Goal: Task Accomplishment & Management: Use online tool/utility

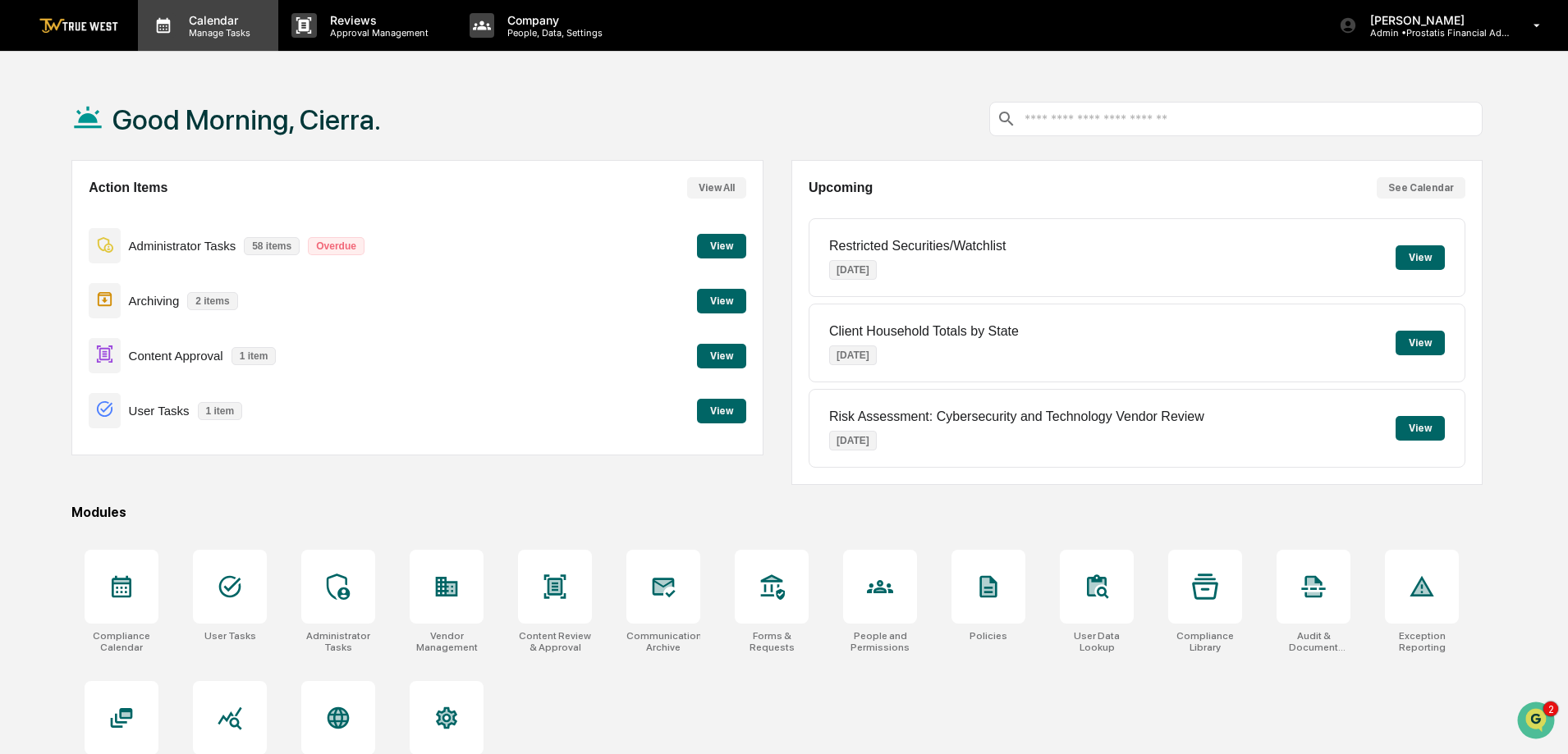
click at [215, 35] on p "Manage Tasks" at bounding box center [216, 33] width 83 height 11
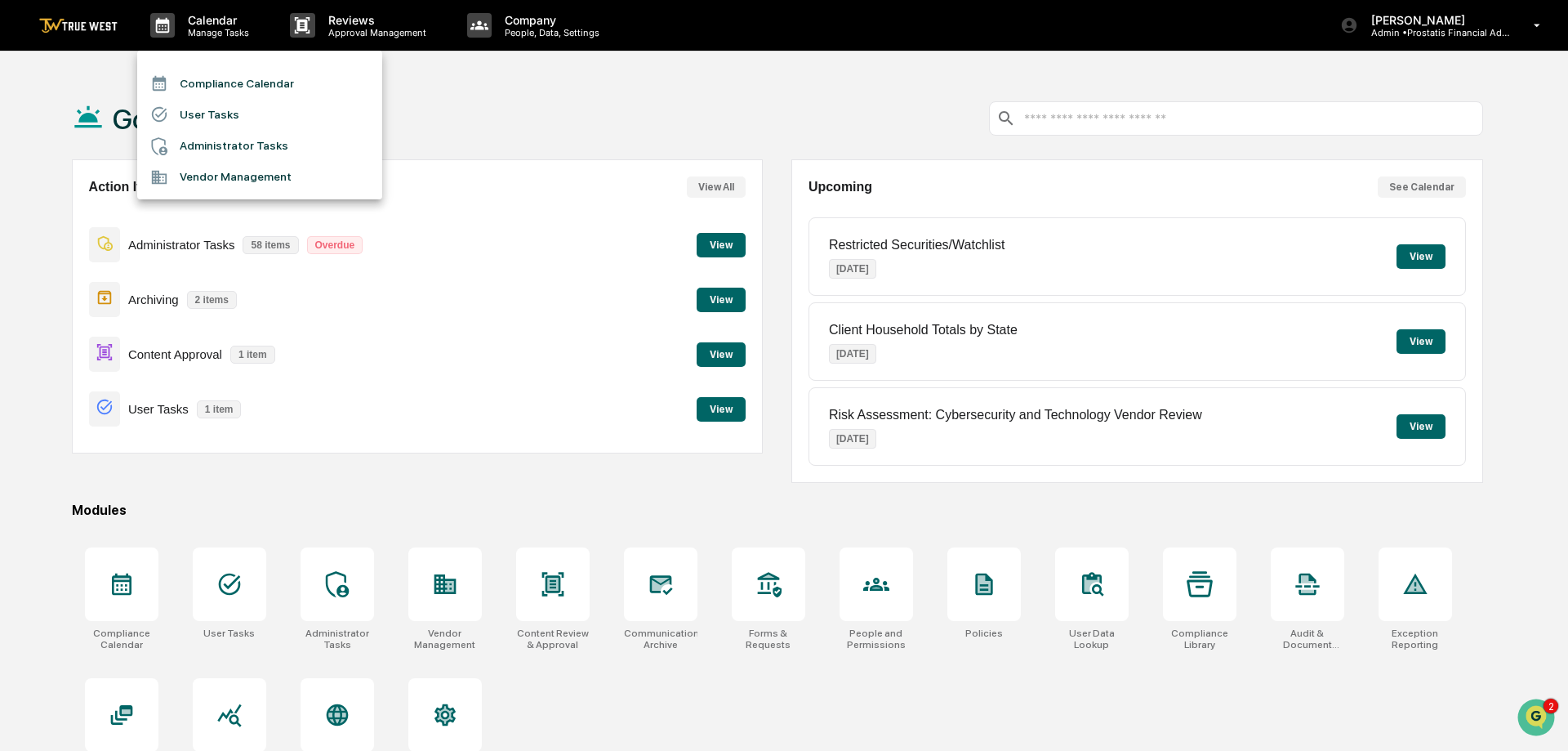
click at [410, 33] on div at bounding box center [784, 376] width 1568 height 751
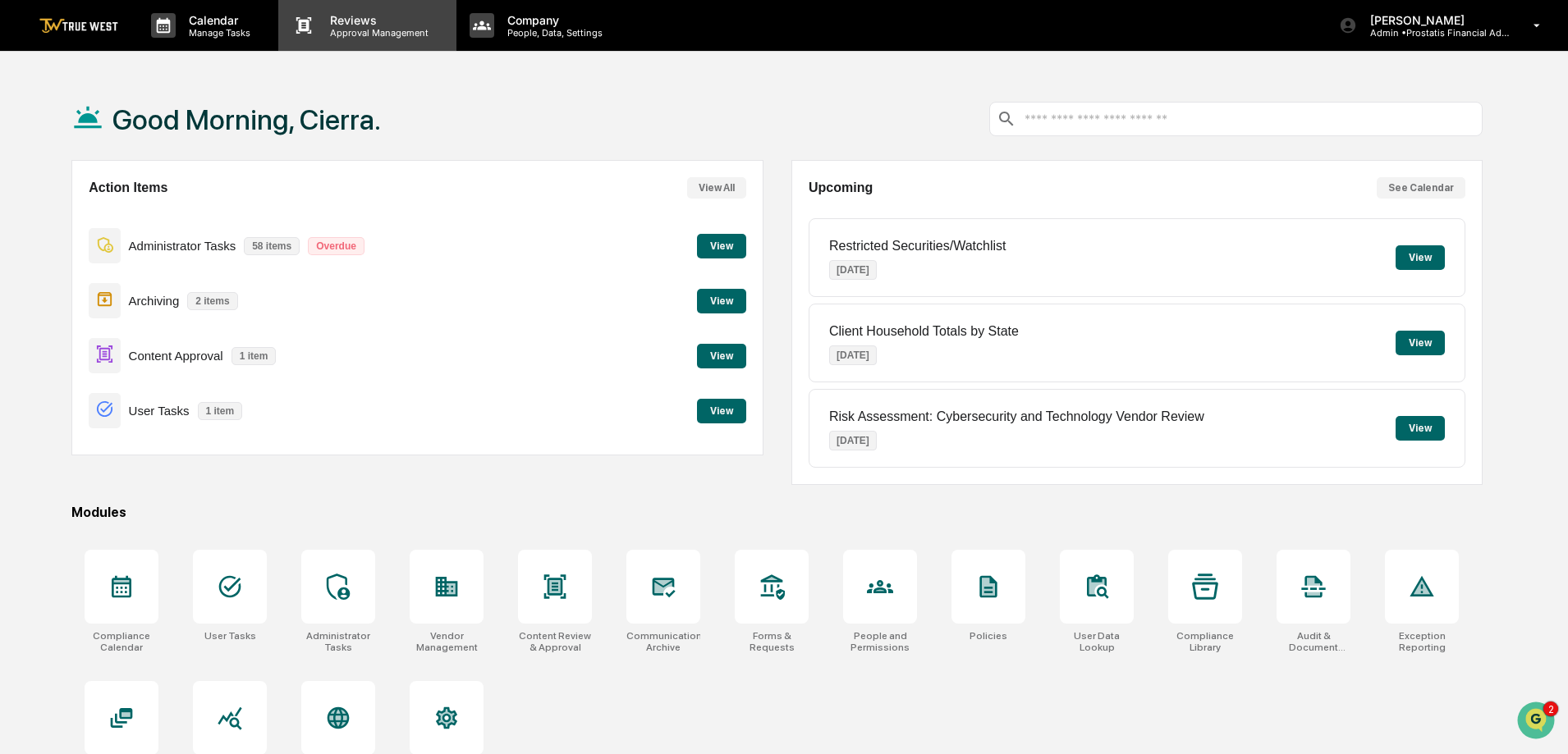
click at [354, 40] on div "Reviews Approval Management" at bounding box center [367, 25] width 177 height 51
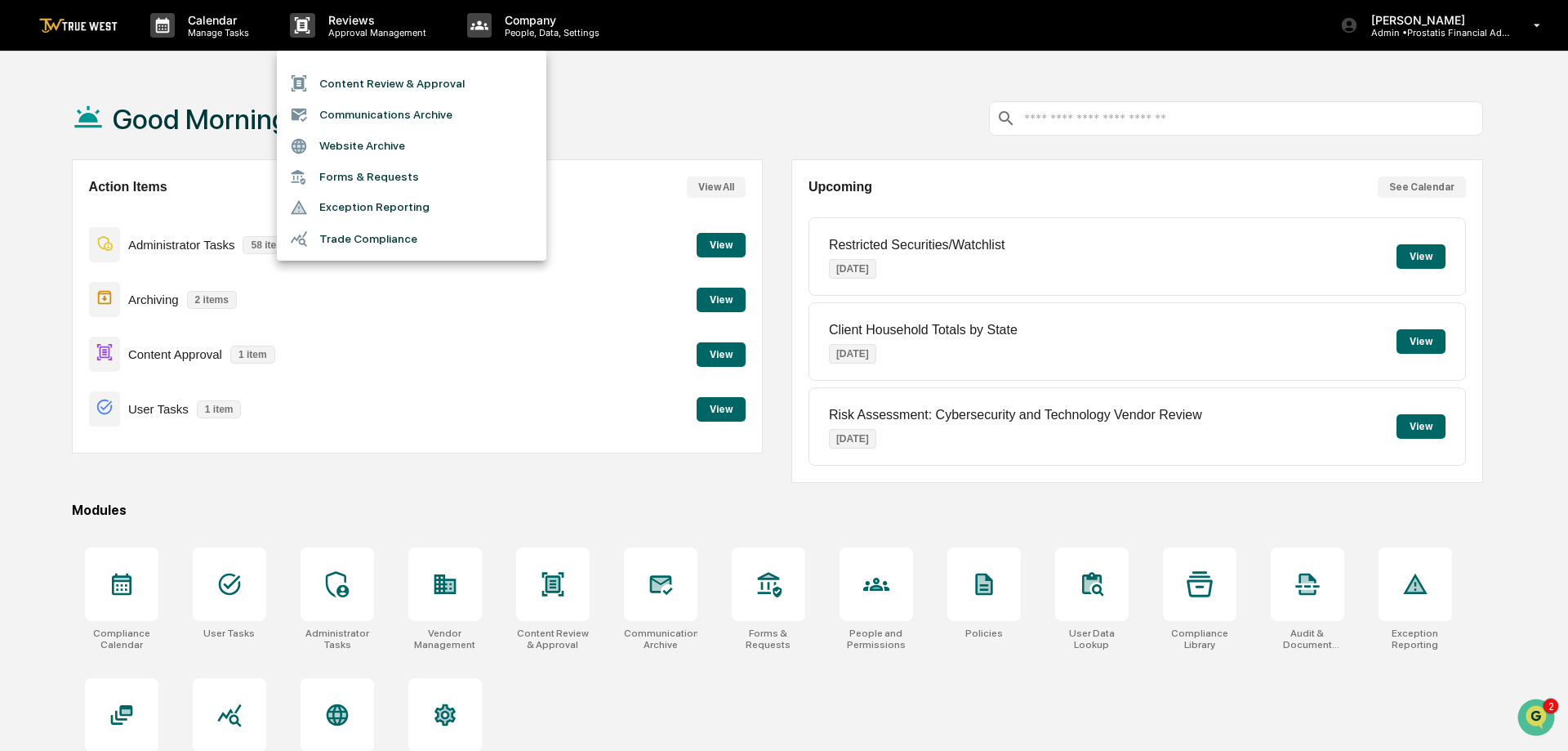
click at [346, 85] on li "Content Review & Approval" at bounding box center [412, 83] width 270 height 31
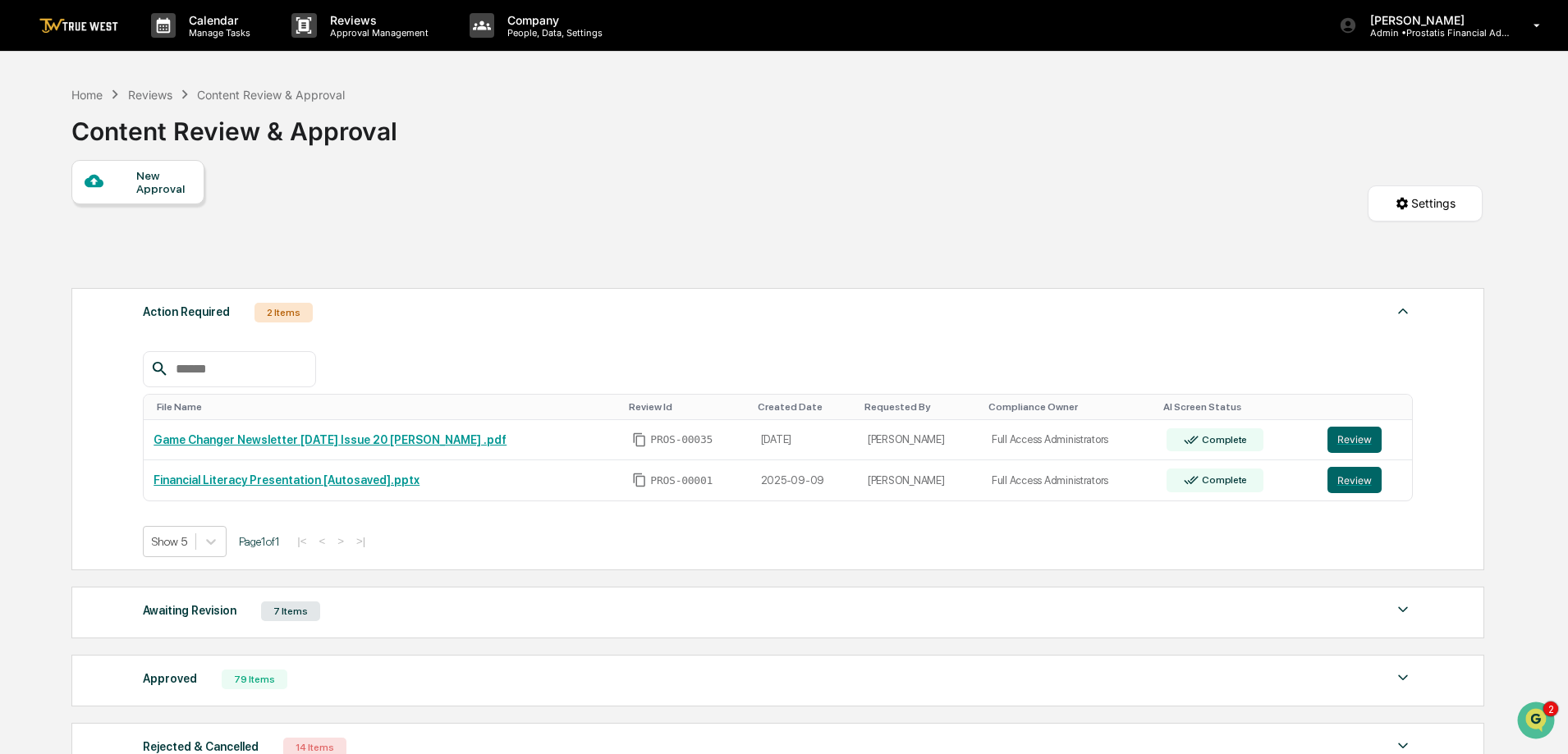
click at [120, 187] on div at bounding box center [110, 181] width 52 height 20
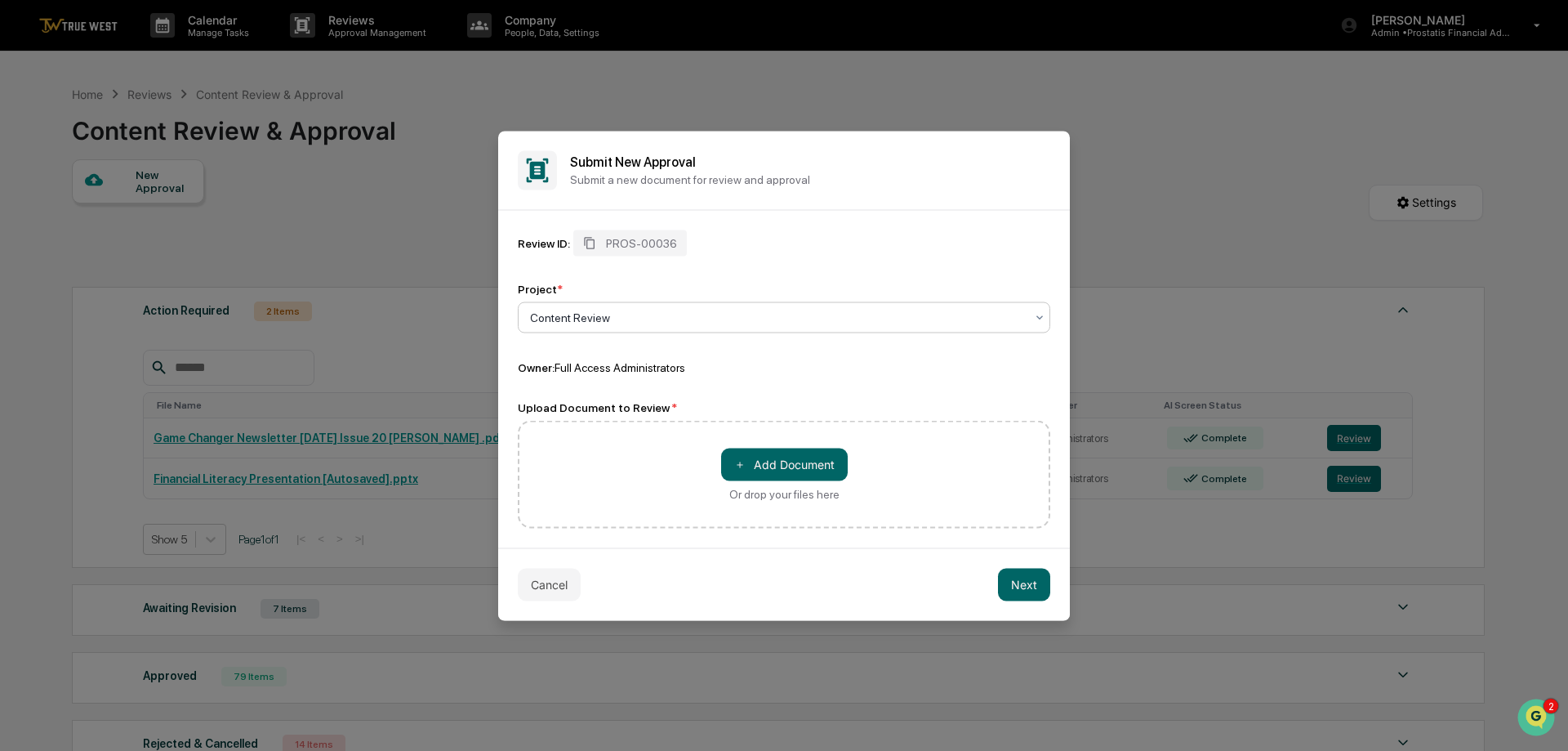
click at [757, 322] on div at bounding box center [777, 316] width 495 height 16
click at [741, 355] on div "Content Review" at bounding box center [783, 356] width 531 height 32
click at [777, 465] on button "＋ Add Document" at bounding box center [784, 464] width 127 height 32
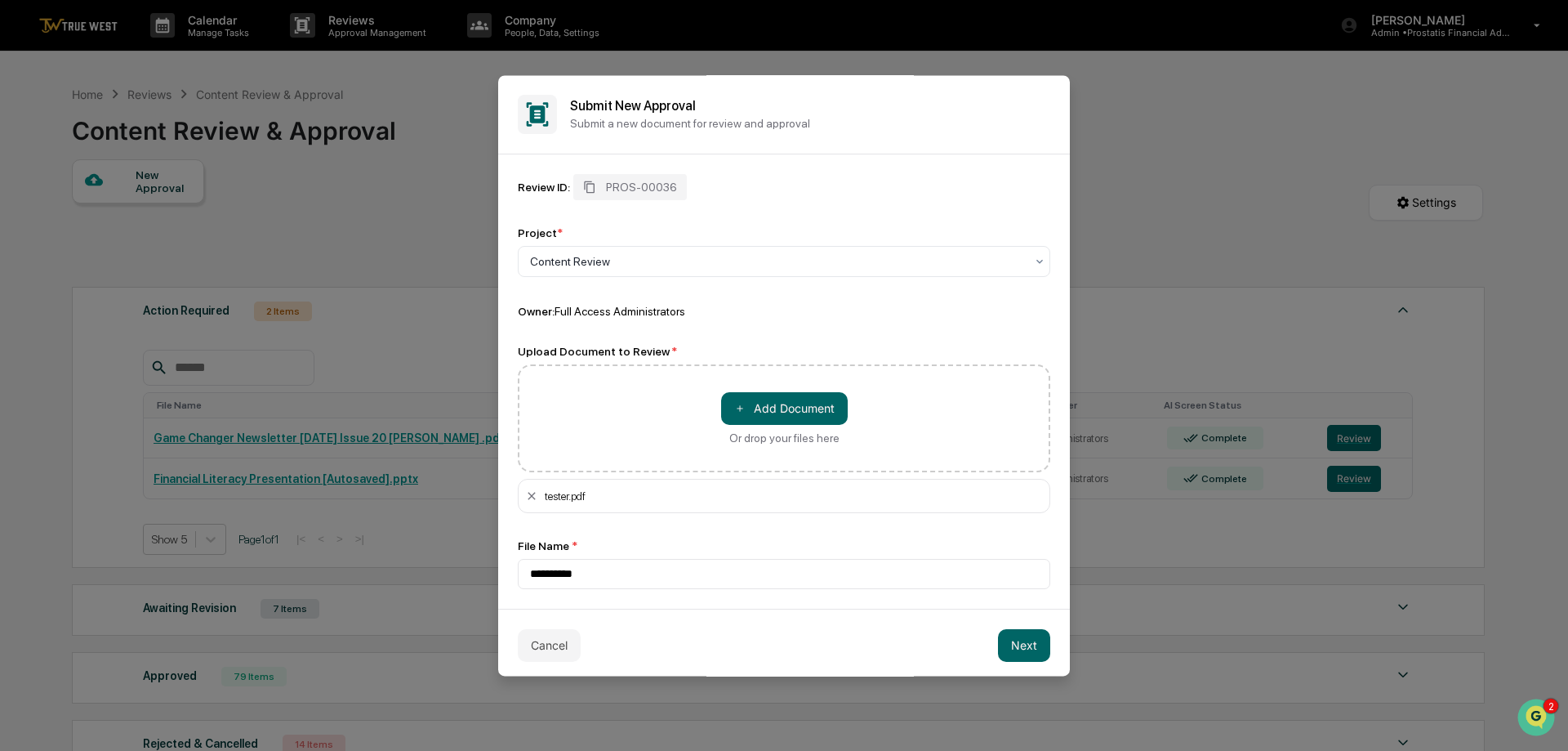
click at [1005, 648] on button "Next" at bounding box center [1024, 645] width 52 height 32
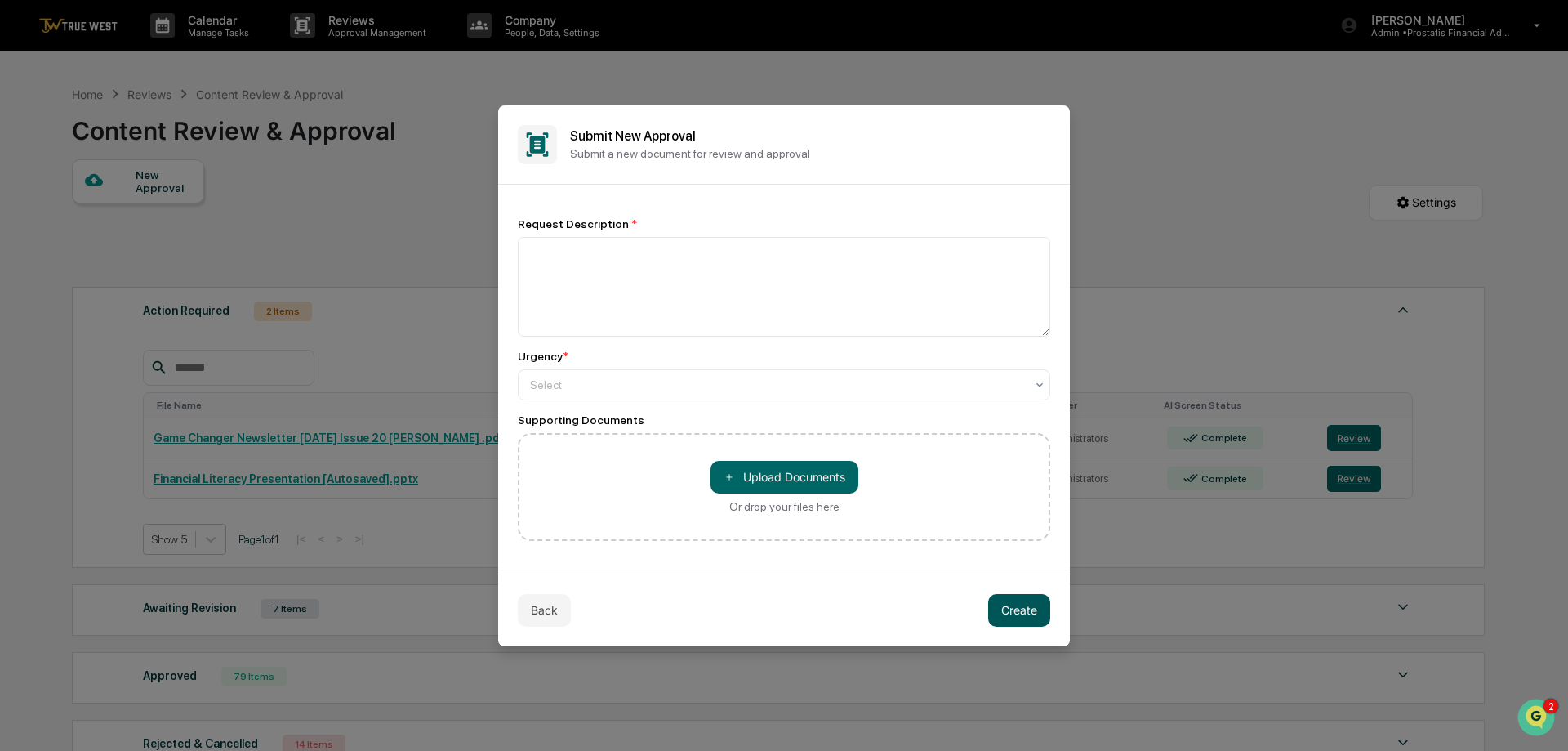
click at [1018, 612] on button "Create" at bounding box center [1018, 610] width 62 height 32
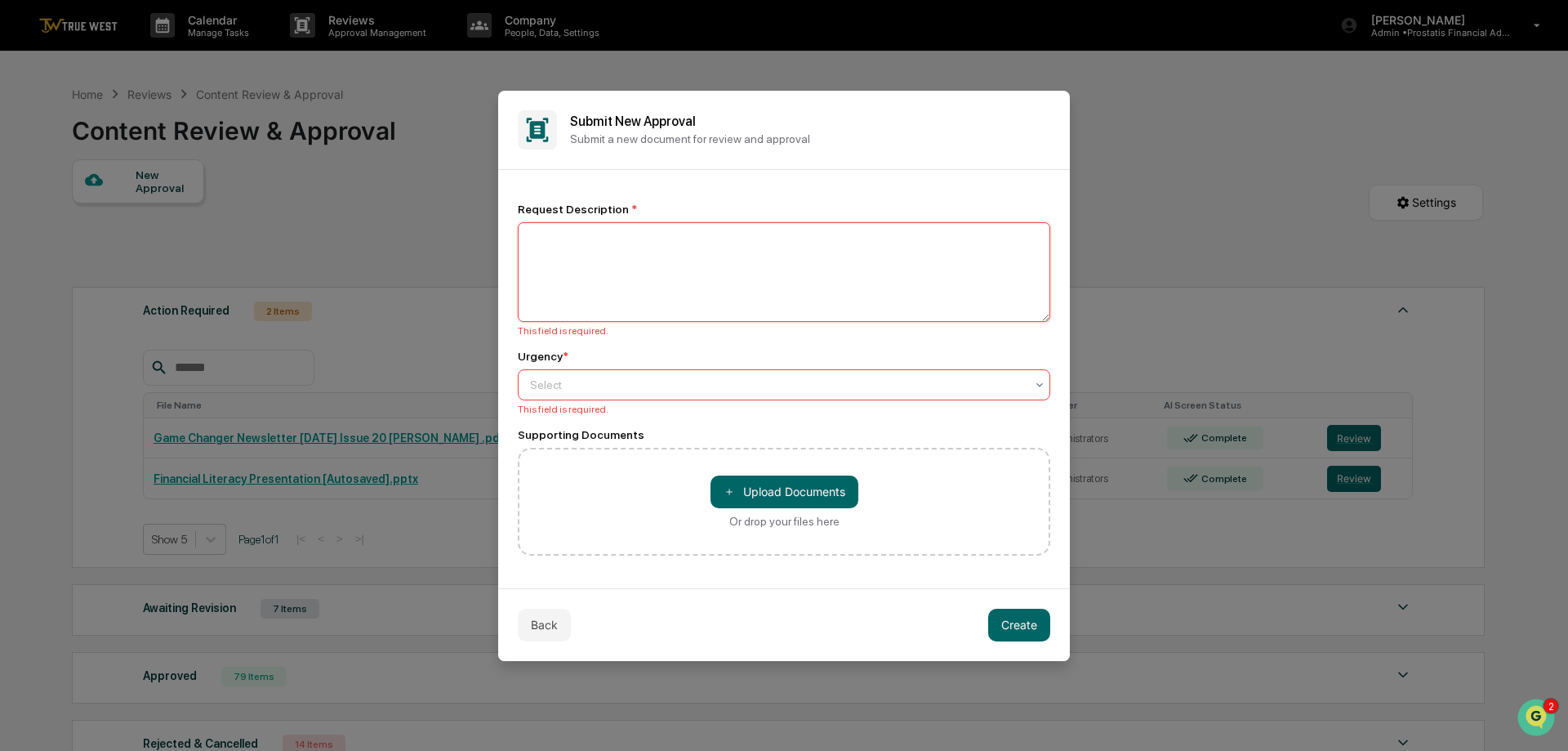
click at [772, 286] on textarea at bounding box center [784, 272] width 533 height 100
type textarea "******"
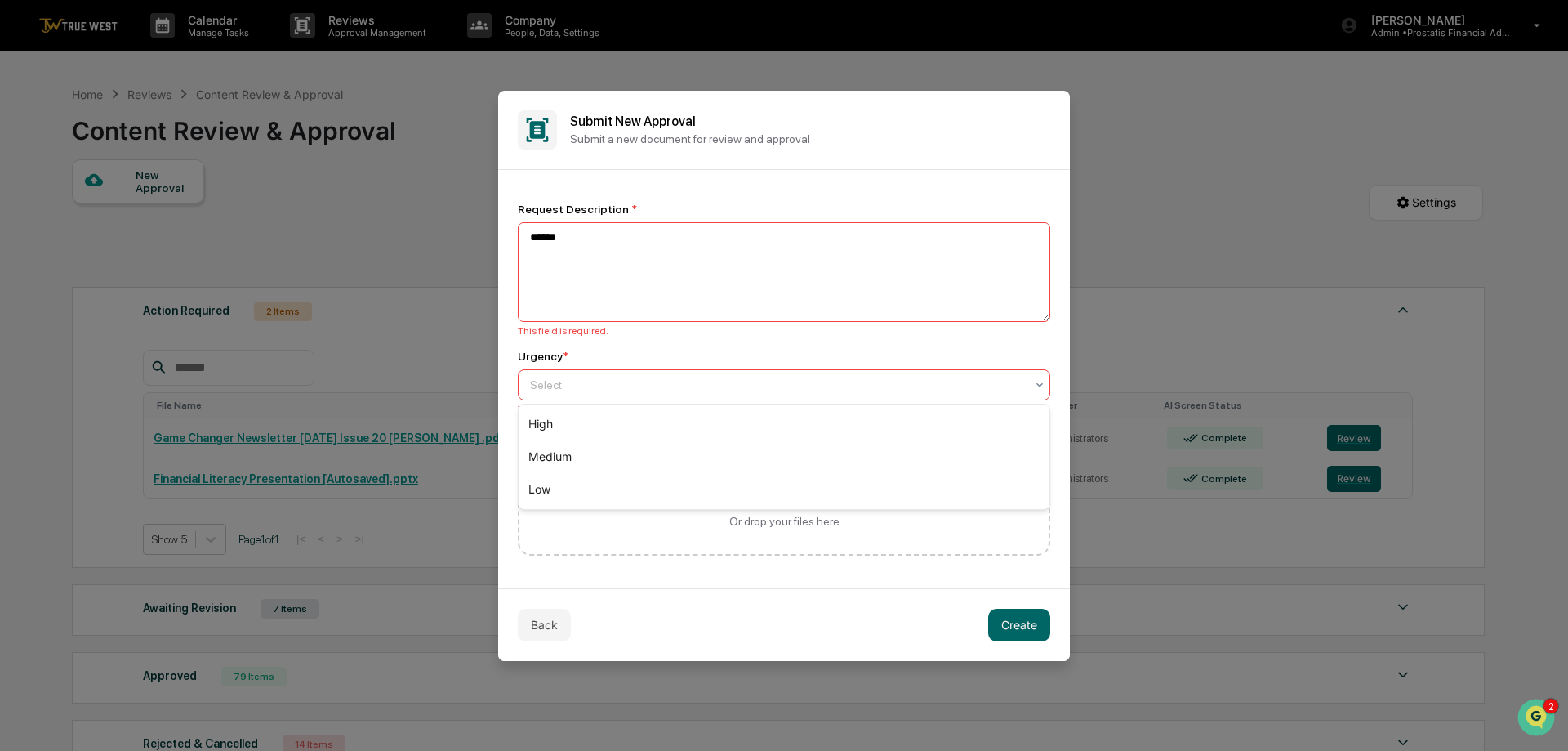
click at [788, 391] on div at bounding box center [777, 384] width 495 height 16
click at [730, 498] on div "Low" at bounding box center [783, 489] width 531 height 32
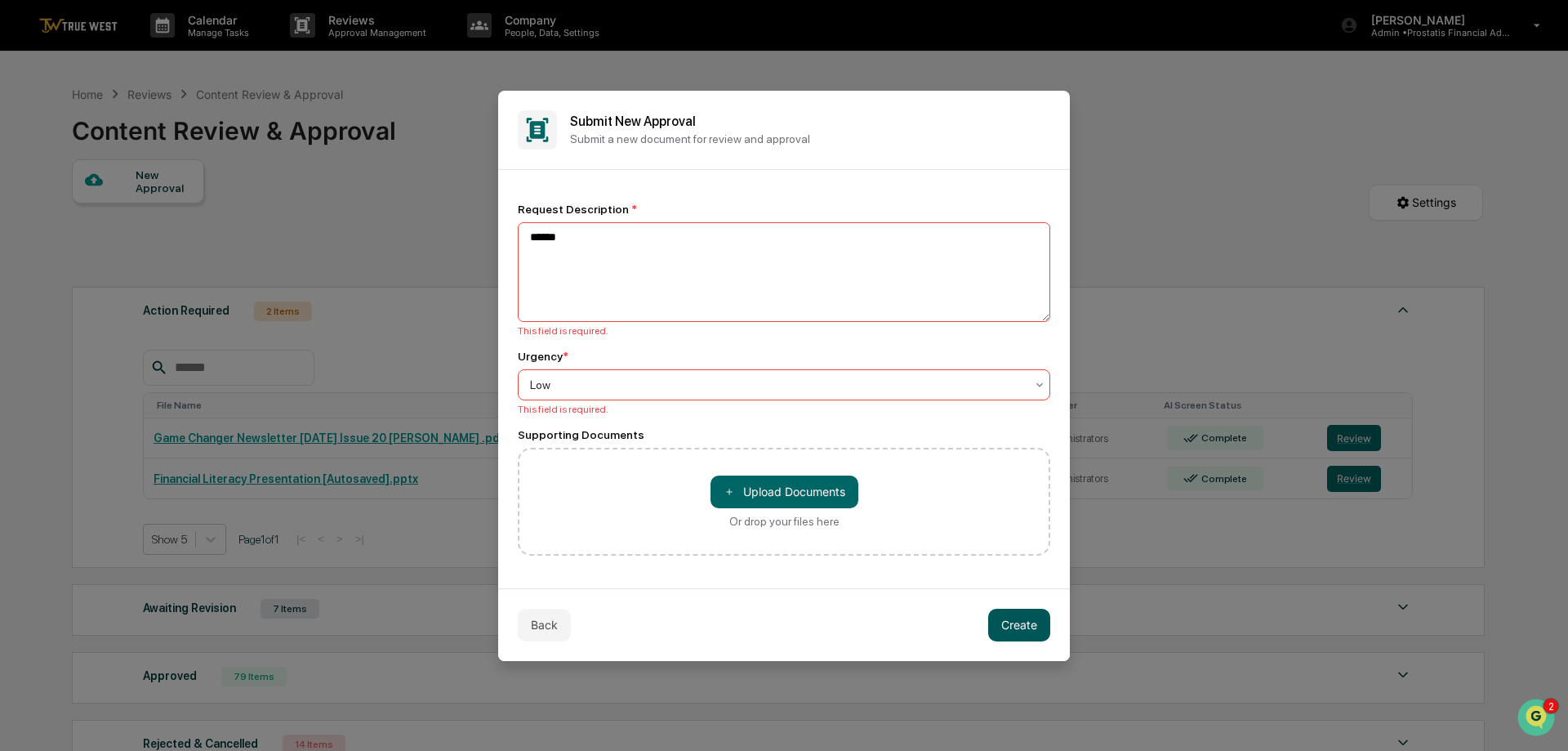
click at [1011, 622] on button "Create" at bounding box center [1018, 625] width 62 height 32
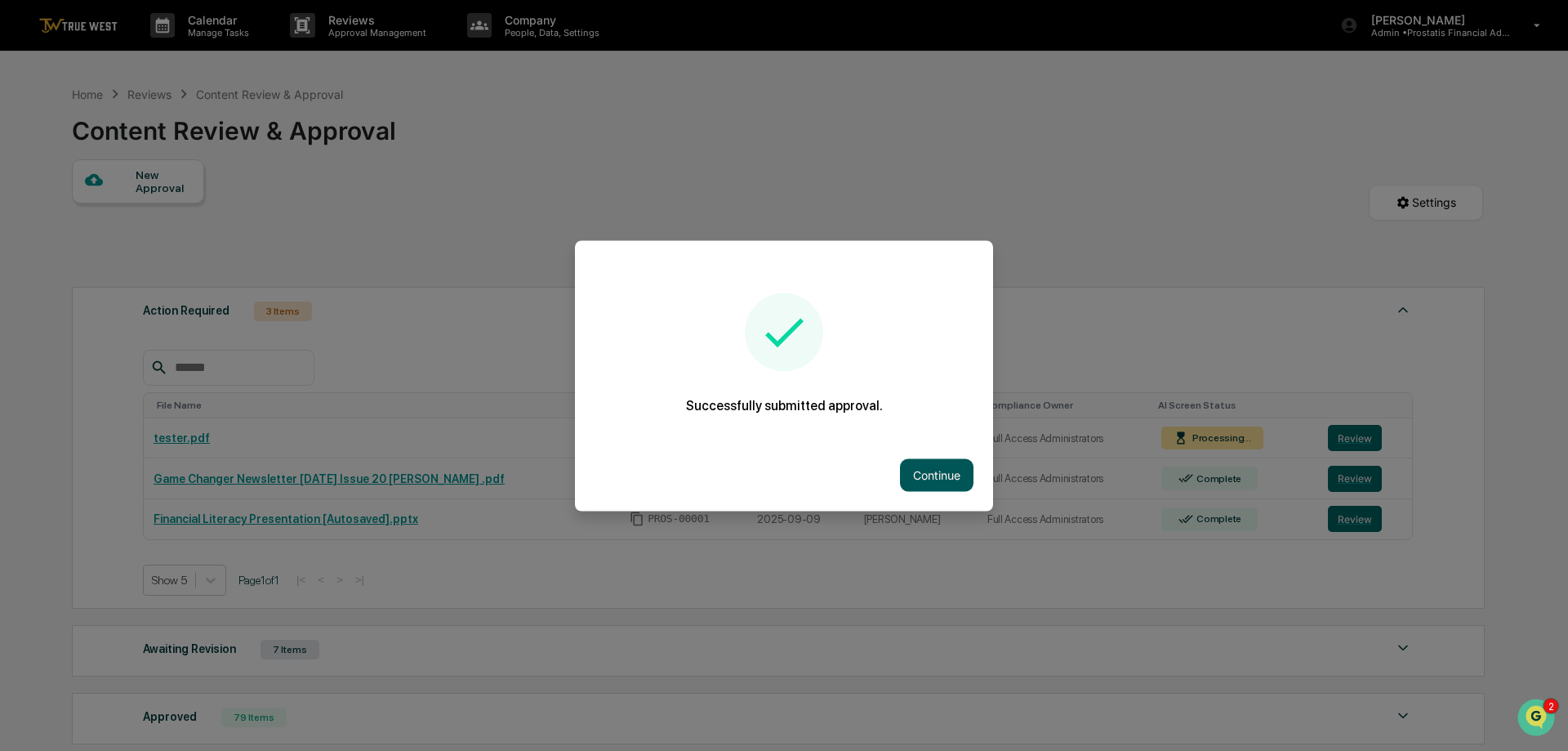
click at [936, 471] on button "Continue" at bounding box center [936, 475] width 73 height 32
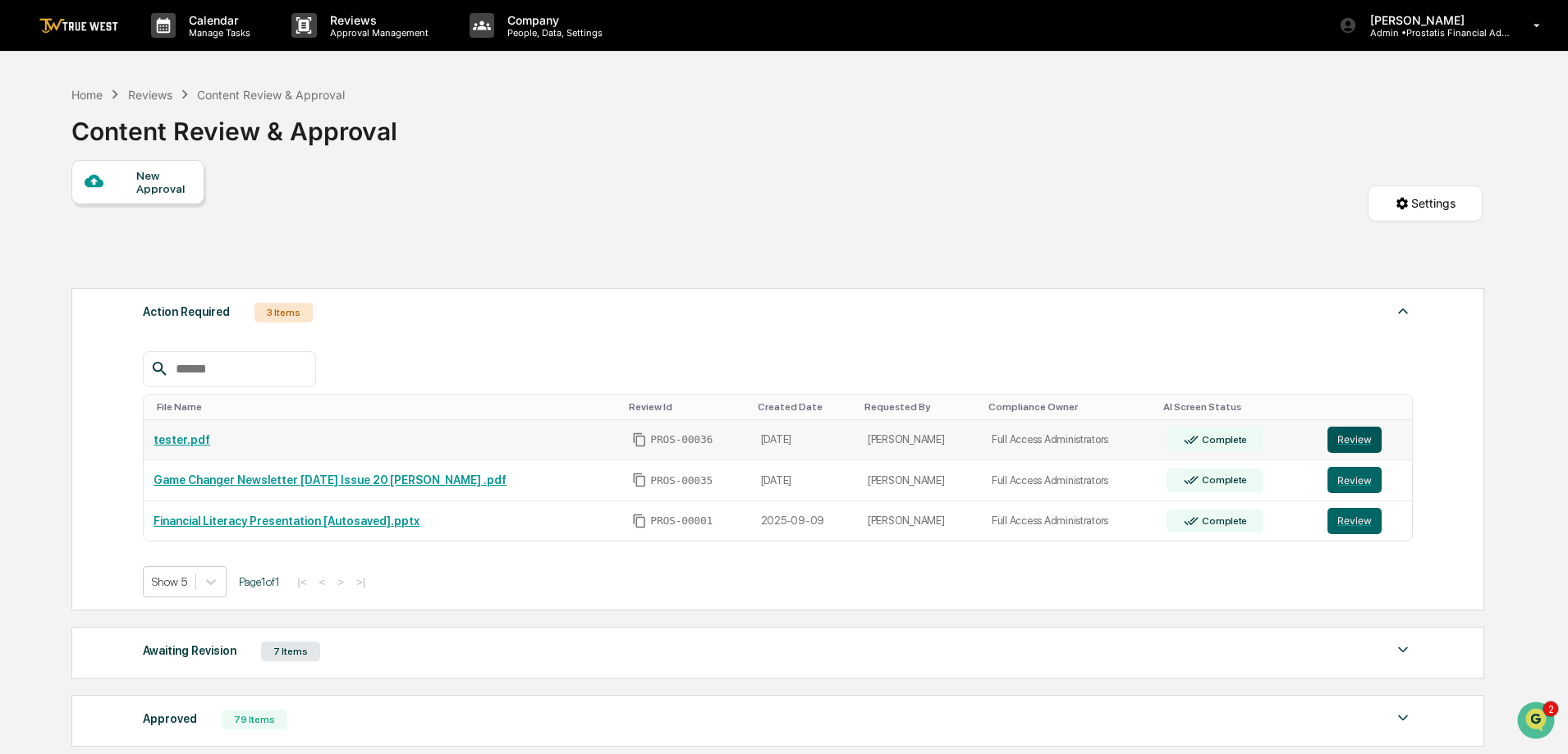
click at [1355, 441] on button "Review" at bounding box center [1354, 439] width 55 height 26
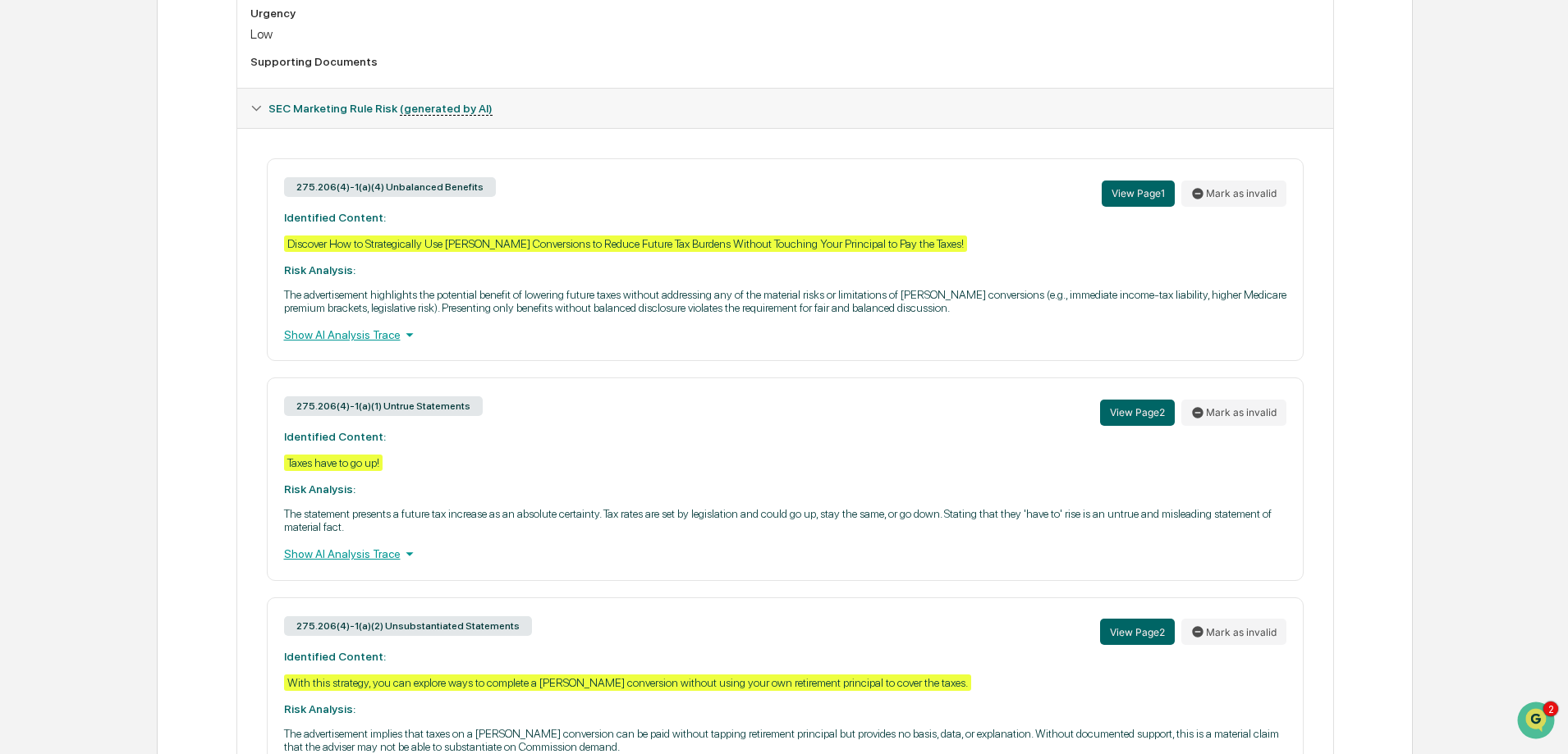
scroll to position [739, 0]
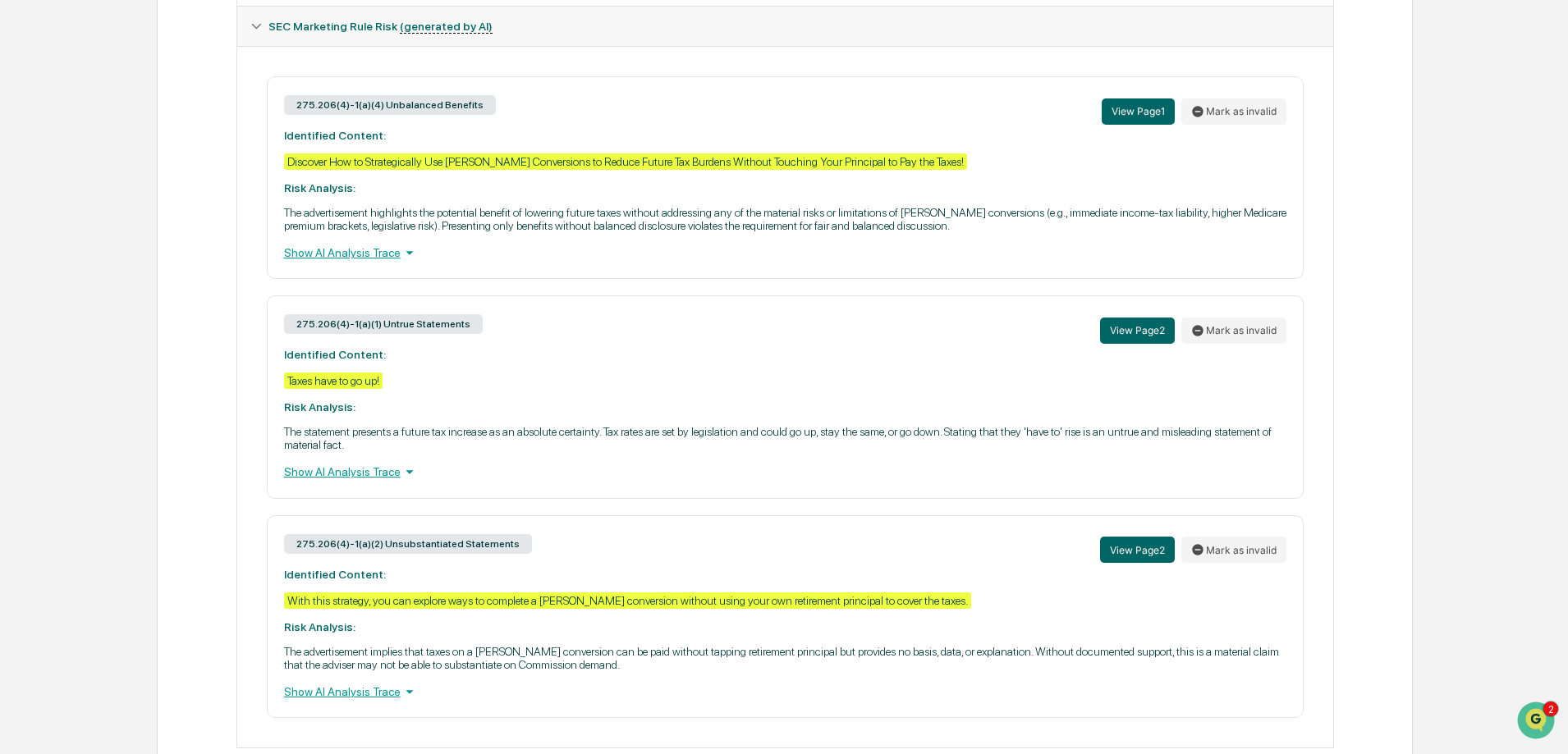
click at [357, 250] on div "Show AI Analysis Trace" at bounding box center [785, 253] width 1002 height 18
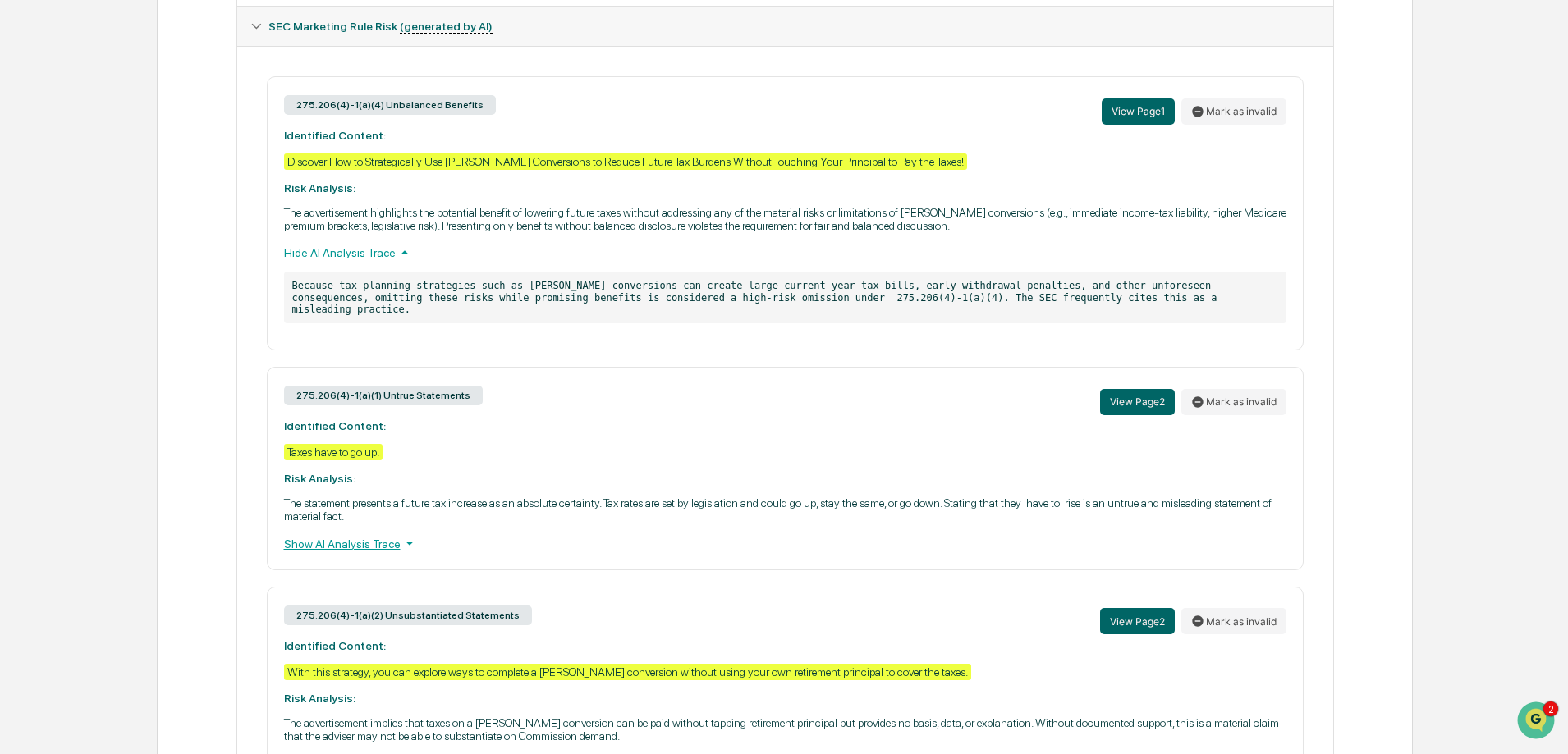
click at [334, 534] on div "Show AI Analysis Trace" at bounding box center [785, 543] width 1002 height 18
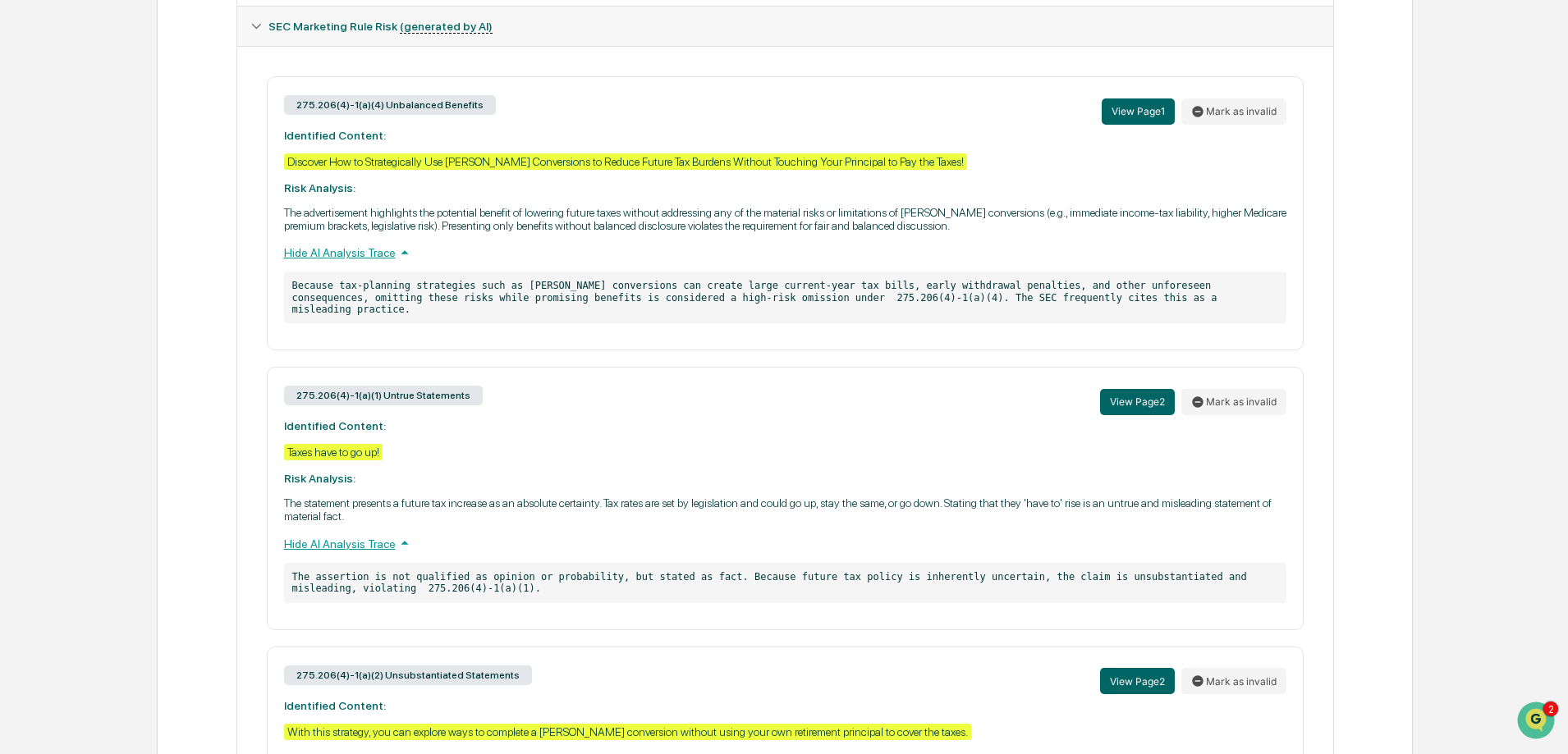
scroll to position [894, 0]
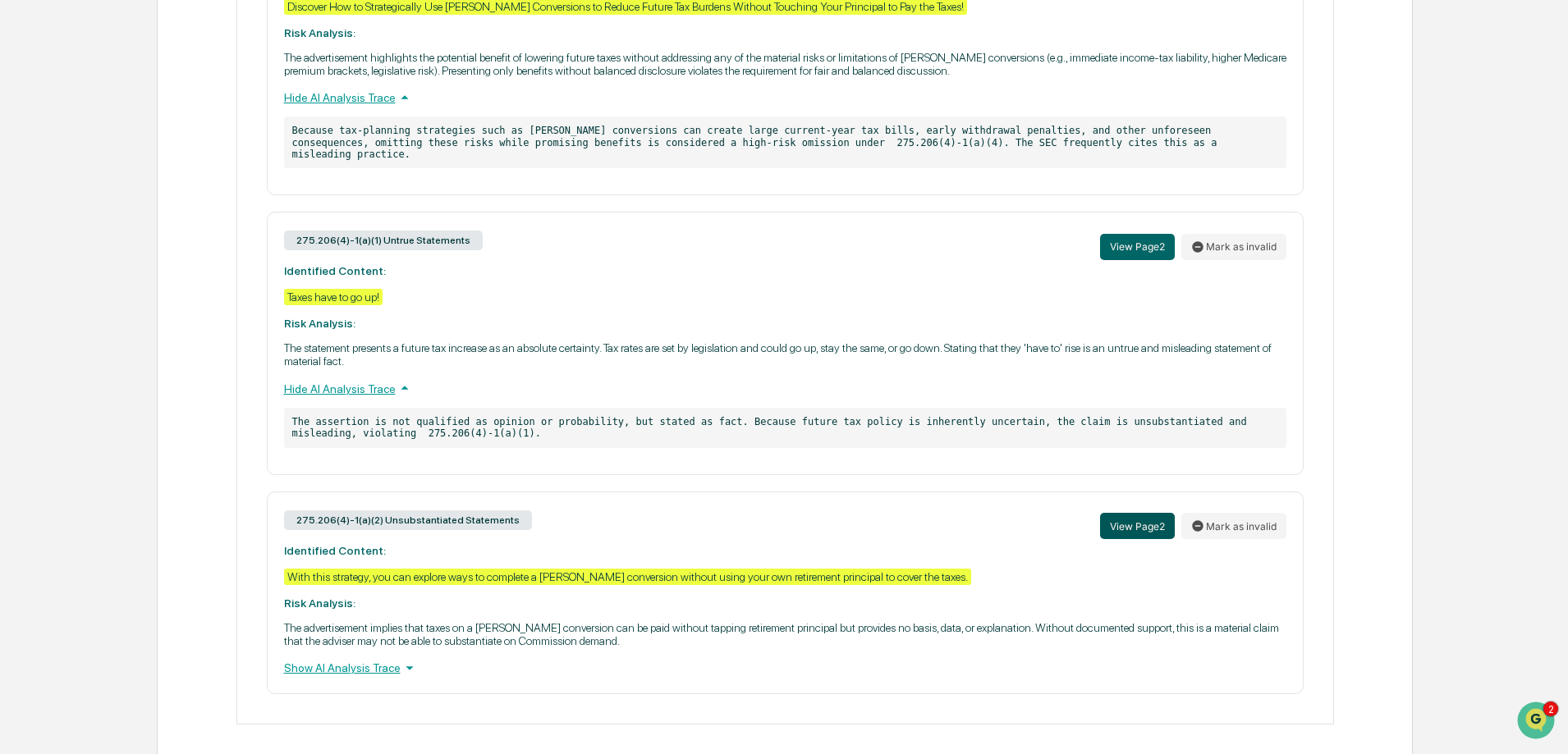
click at [1142, 513] on button "View Page 2" at bounding box center [1137, 525] width 75 height 26
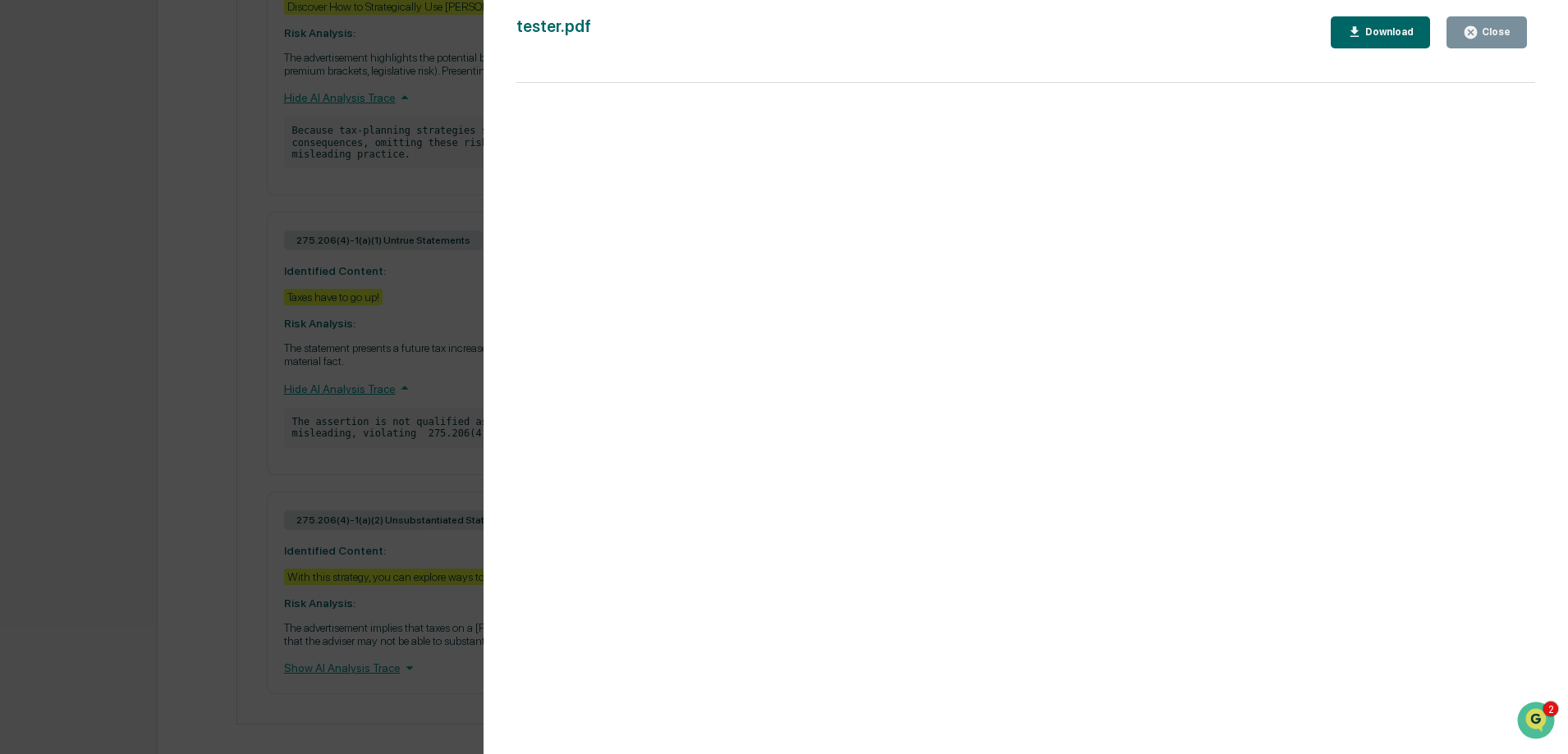
click at [1486, 33] on div "Close" at bounding box center [1493, 32] width 32 height 11
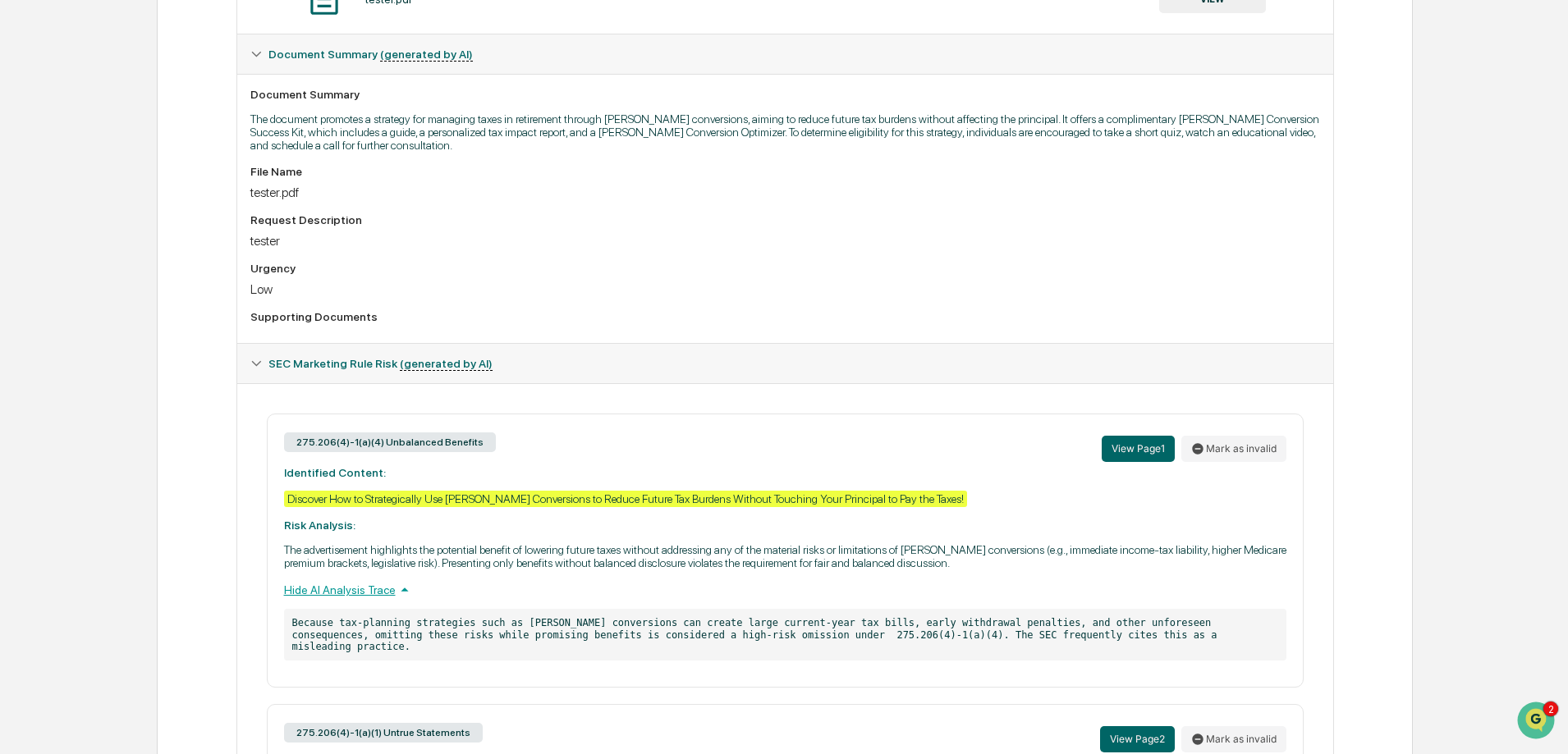
scroll to position [0, 0]
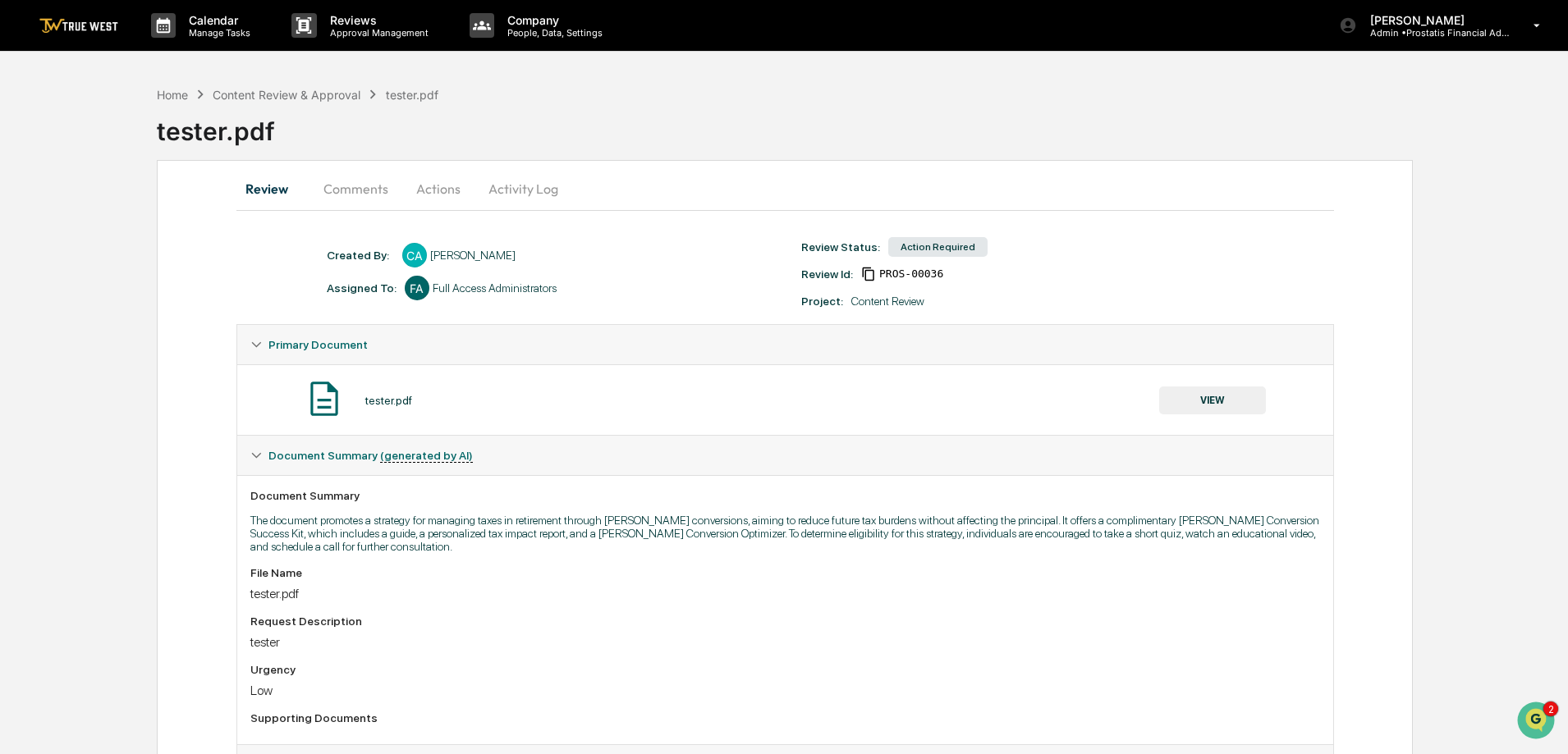
click at [432, 188] on button "Actions" at bounding box center [437, 188] width 74 height 39
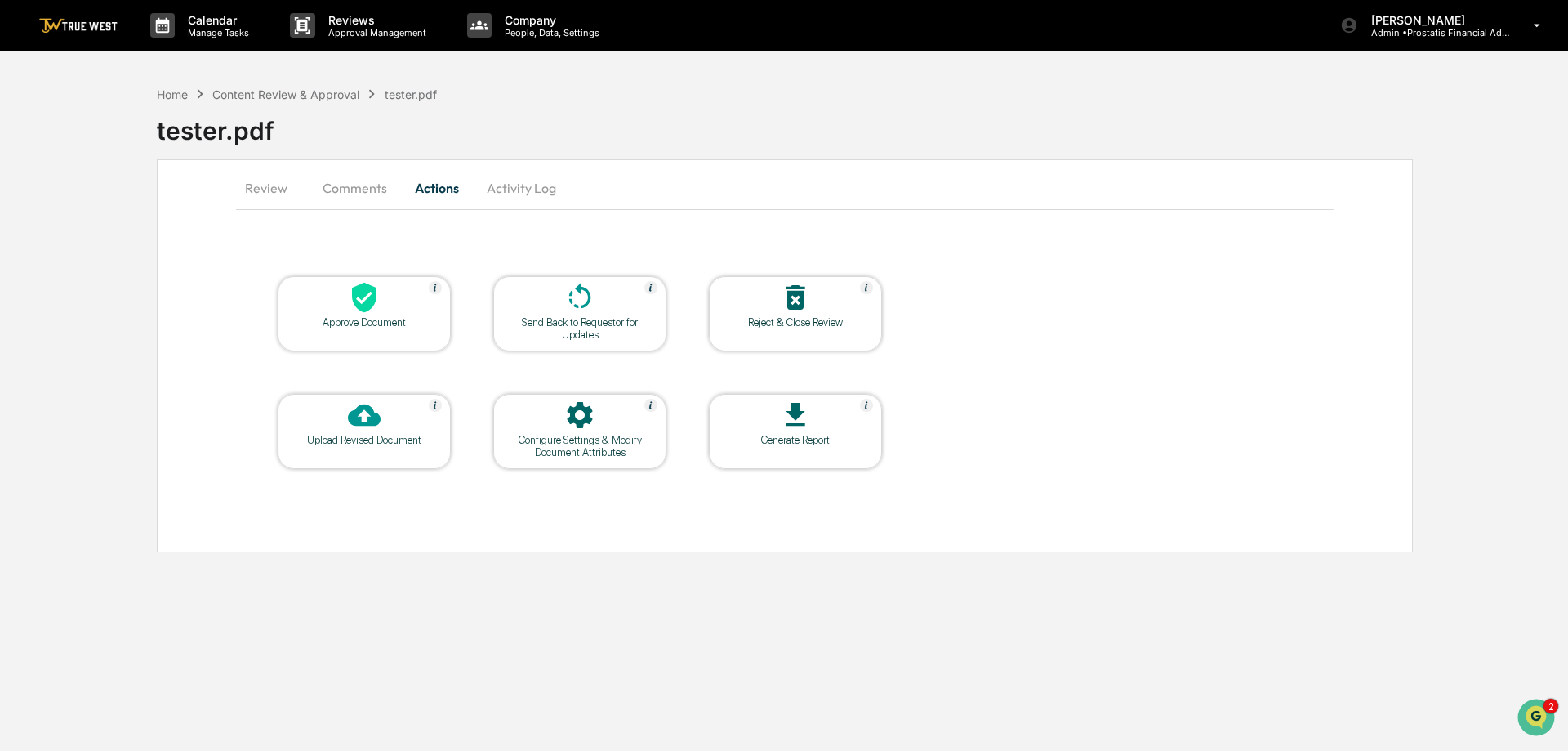
click at [781, 296] on icon at bounding box center [795, 297] width 32 height 32
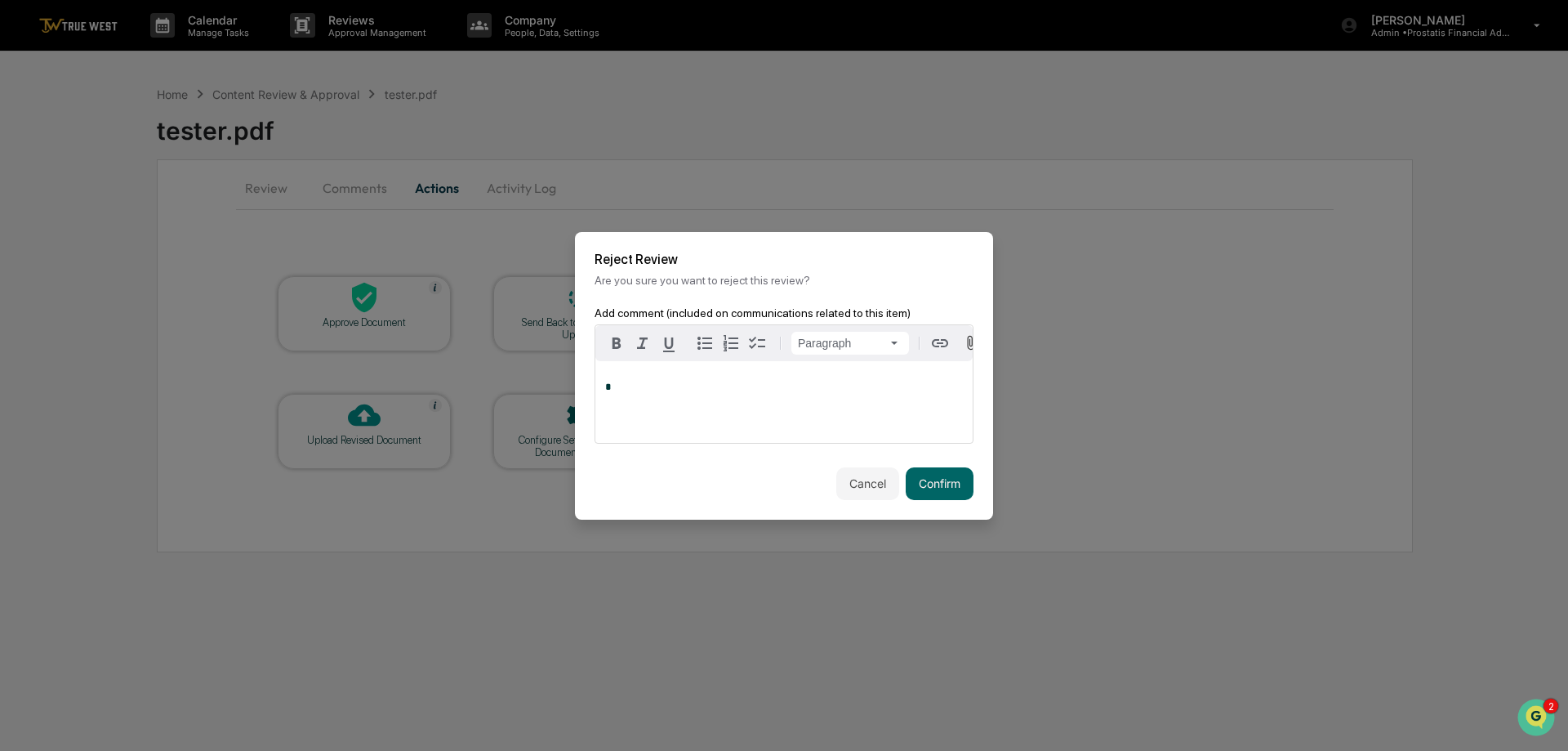
click at [762, 379] on div "*" at bounding box center [784, 402] width 377 height 82
click at [925, 482] on button "Confirm" at bounding box center [939, 483] width 68 height 32
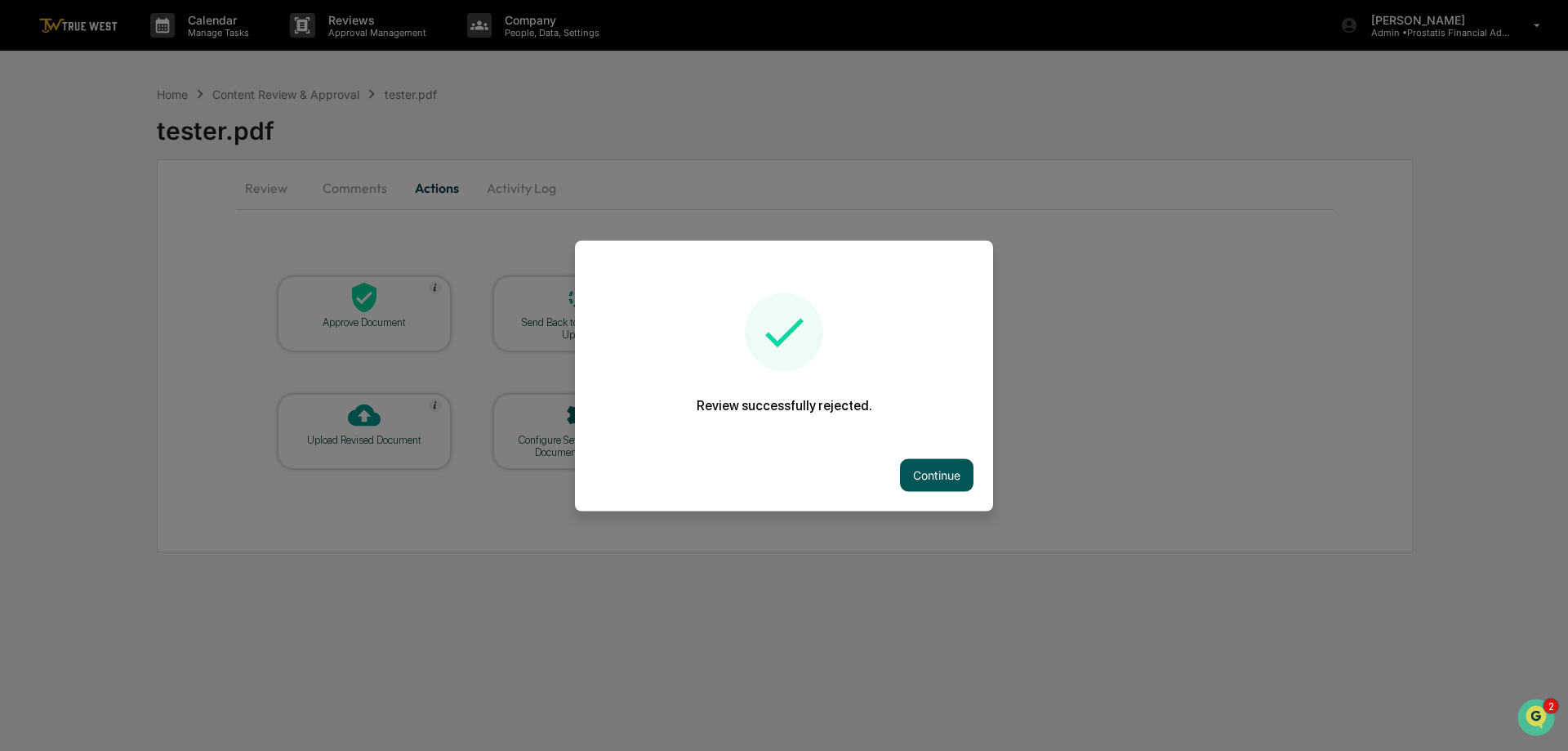
click at [929, 470] on button "Continue" at bounding box center [936, 475] width 73 height 32
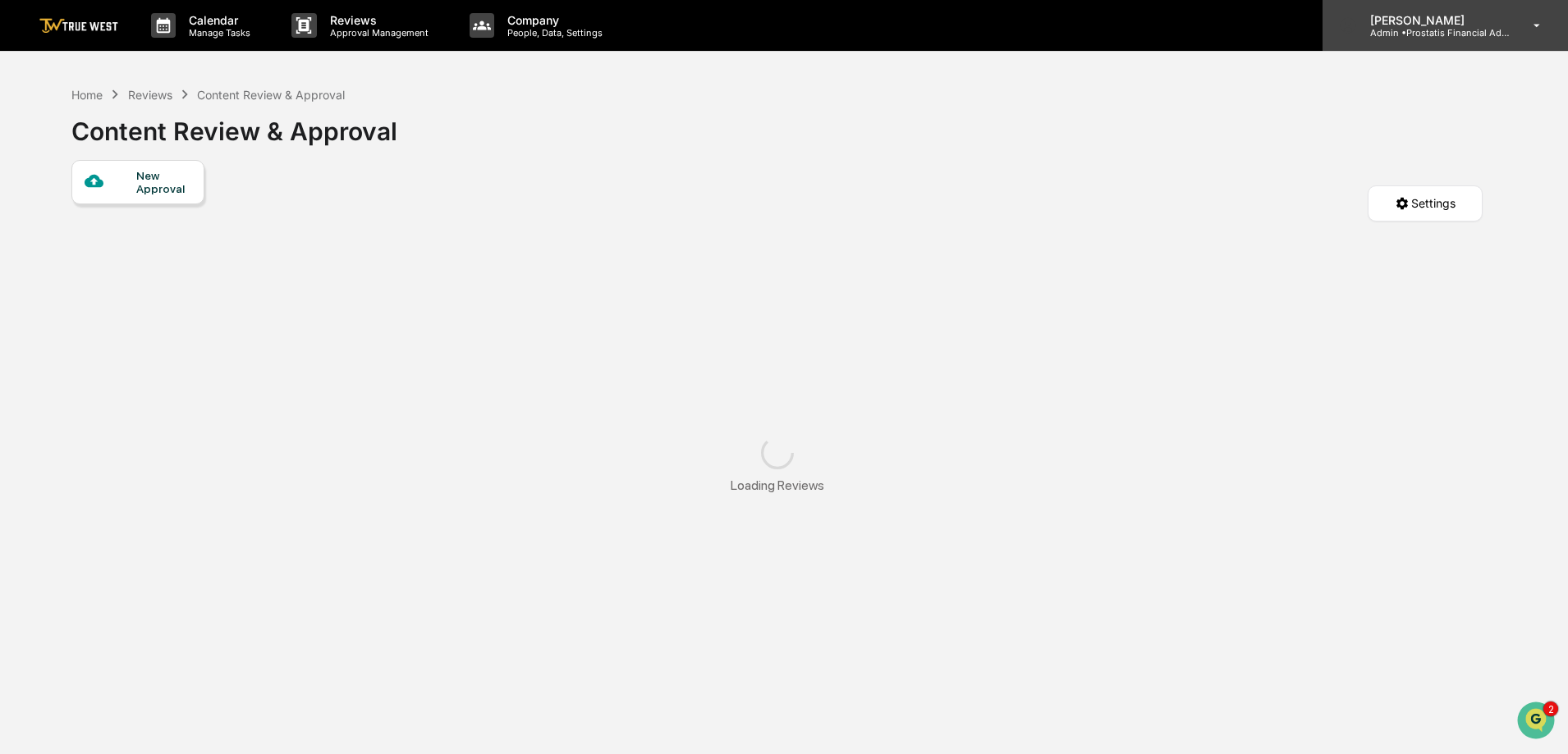
click at [1493, 27] on p "Admin • Prostatis Financial Advisors" at bounding box center [1432, 33] width 152 height 11
